Goal: Task Accomplishment & Management: Manage account settings

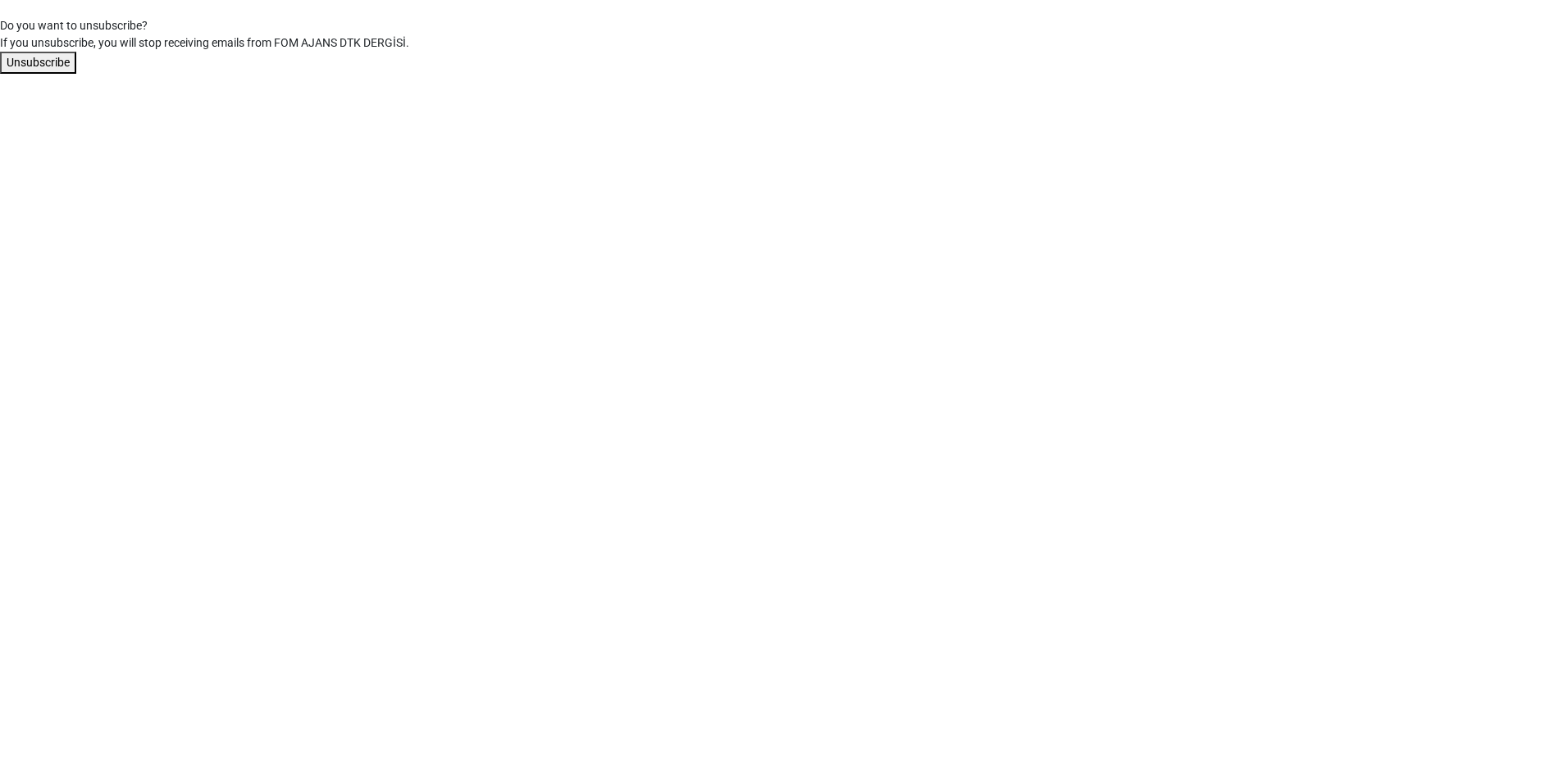
click at [54, 69] on button "Unsubscribe" at bounding box center [38, 63] width 76 height 22
drag, startPoint x: 11, startPoint y: 69, endPoint x: 70, endPoint y: 74, distance: 59.2
click at [11, 69] on button "Unsubscribe" at bounding box center [38, 63] width 76 height 22
